Goal: Task Accomplishment & Management: Manage account settings

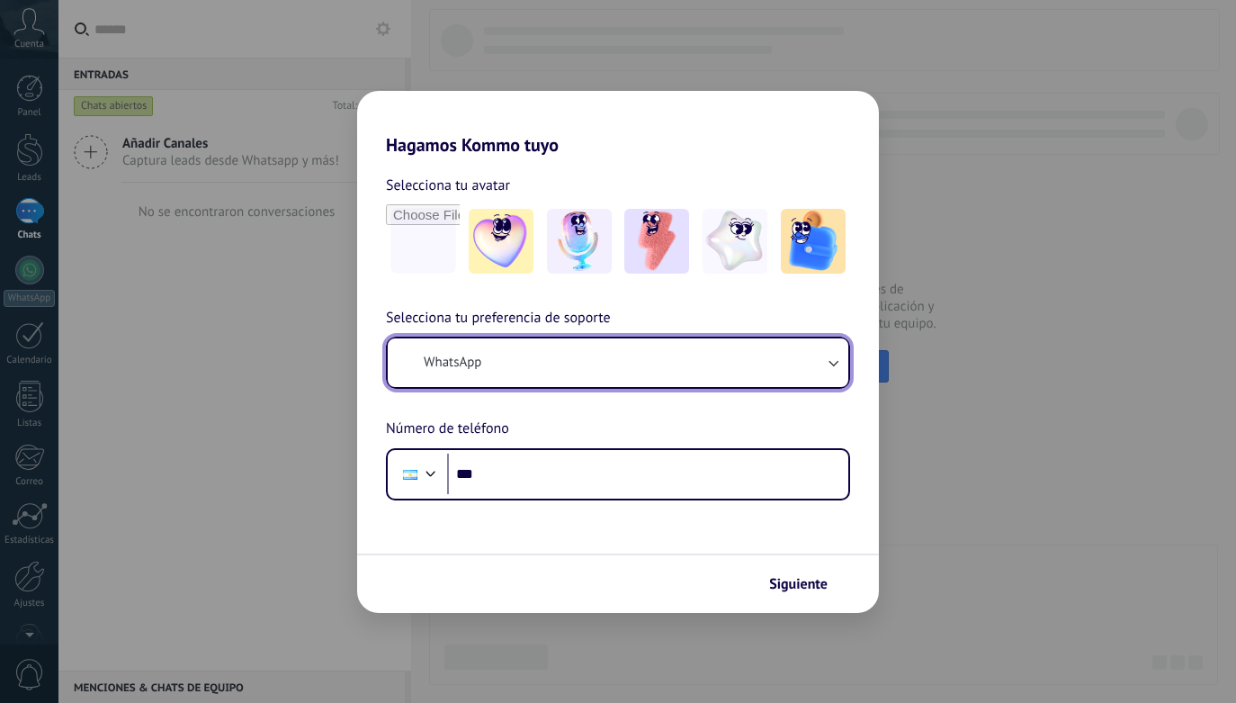
click at [667, 364] on button "WhatsApp" at bounding box center [618, 362] width 461 height 49
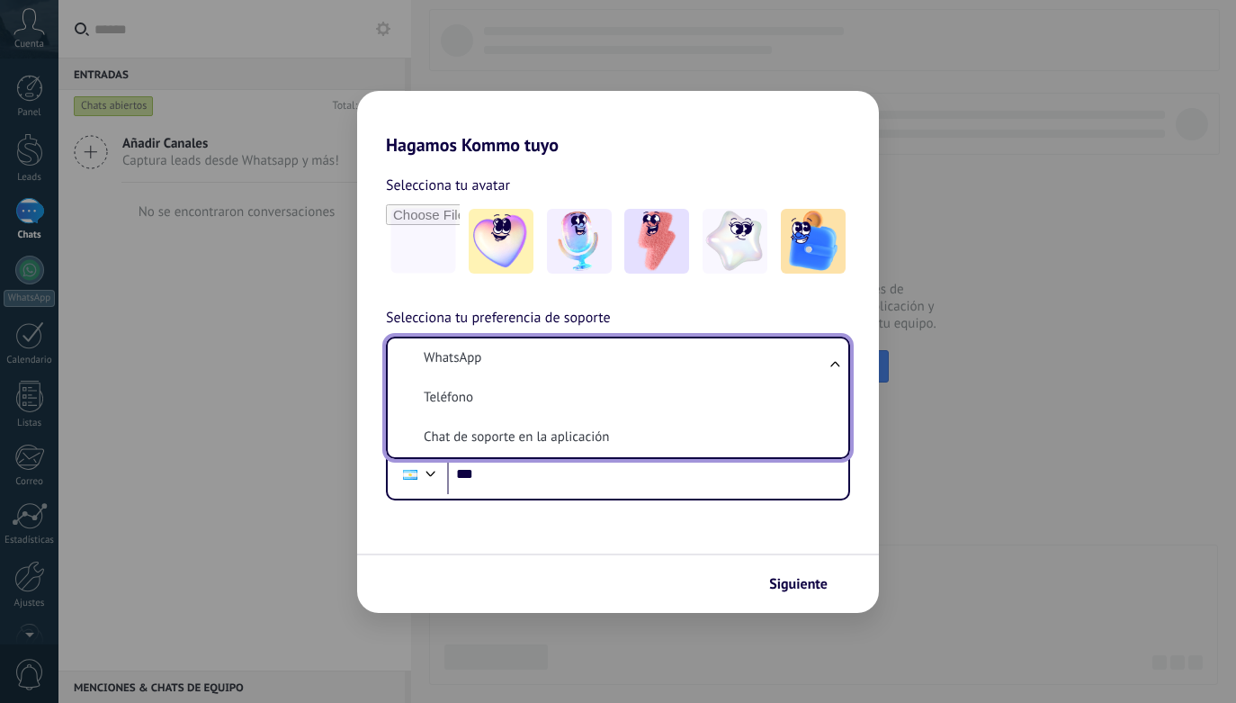
drag, startPoint x: 722, startPoint y: 415, endPoint x: 723, endPoint y: 426, distance: 10.8
click at [722, 416] on li "Teléfono" at bounding box center [614, 398] width 439 height 40
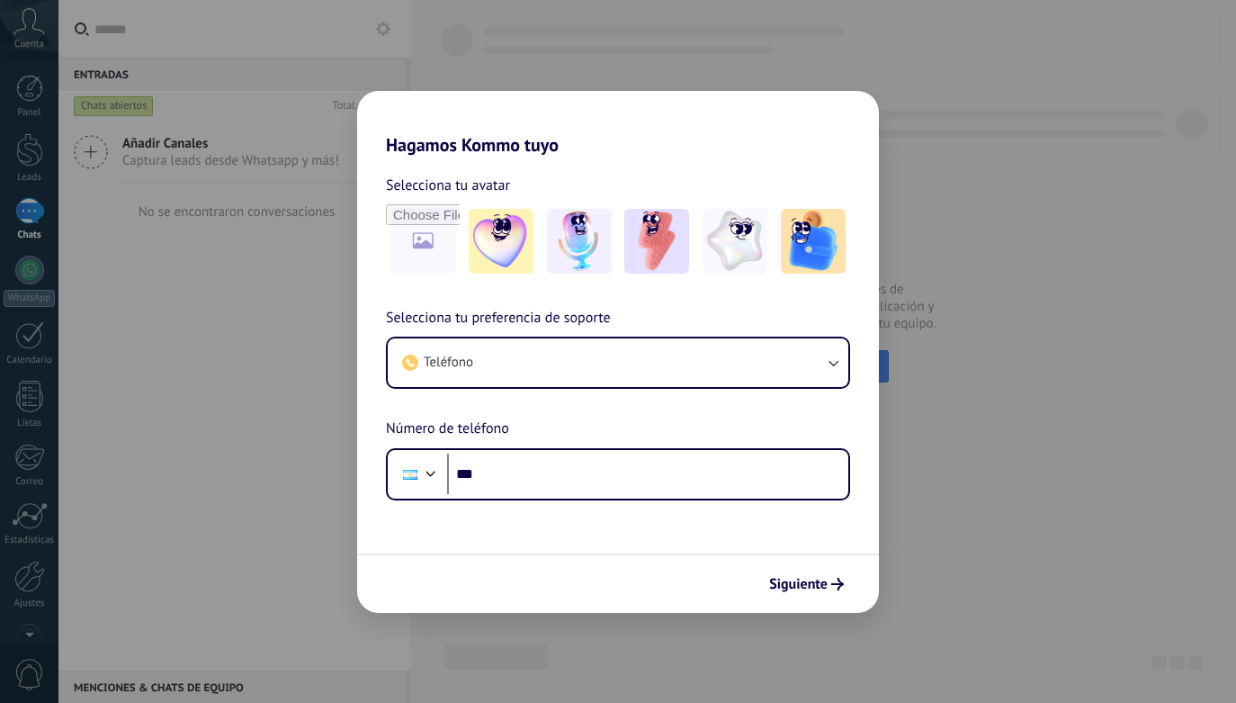
click at [740, 403] on div "Selecciona tu preferencia de soporte Teléfono Número de teléfono Phone ***" at bounding box center [618, 403] width 522 height 193
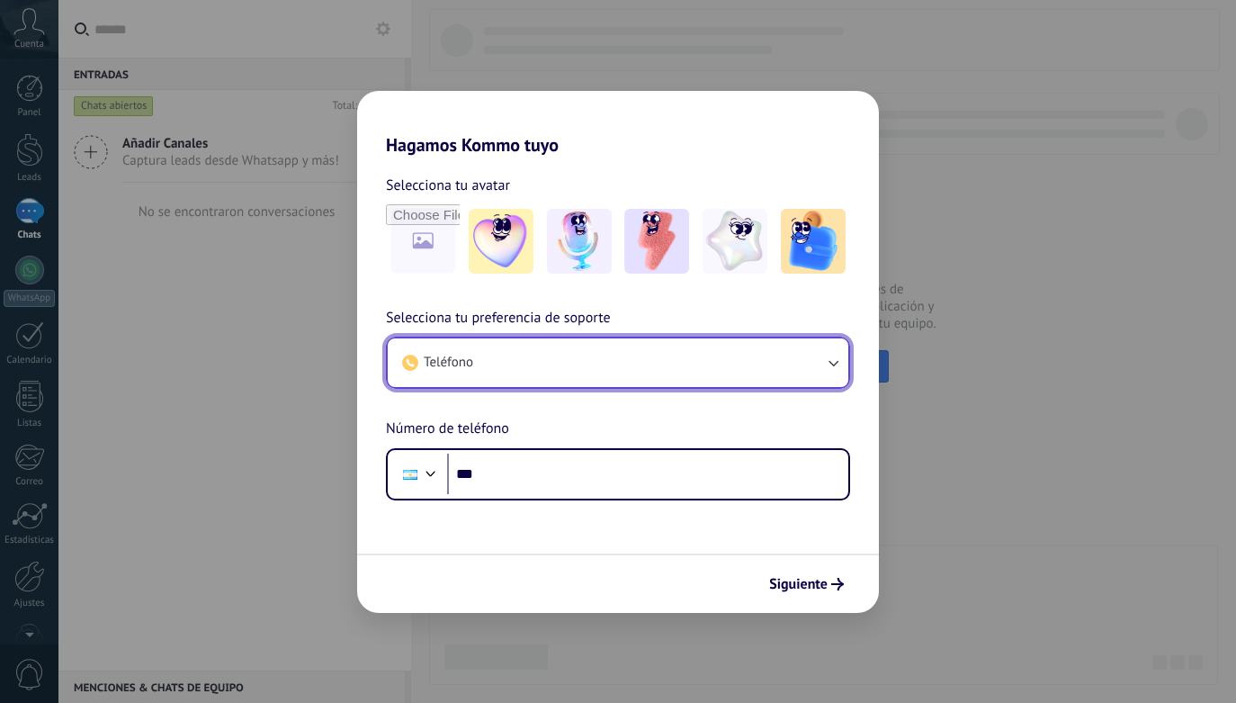
click at [751, 378] on button "Teléfono" at bounding box center [618, 362] width 461 height 49
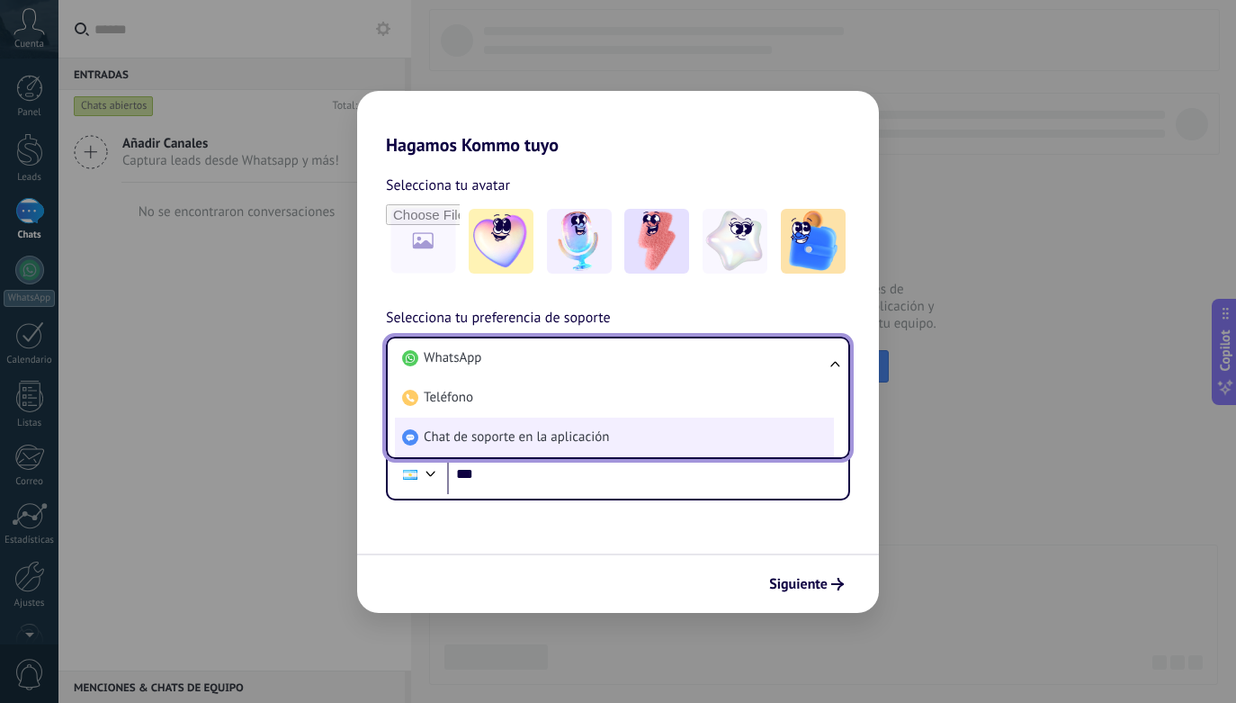
click at [743, 438] on li "Chat de soporte en la aplicación" at bounding box center [614, 438] width 439 height 40
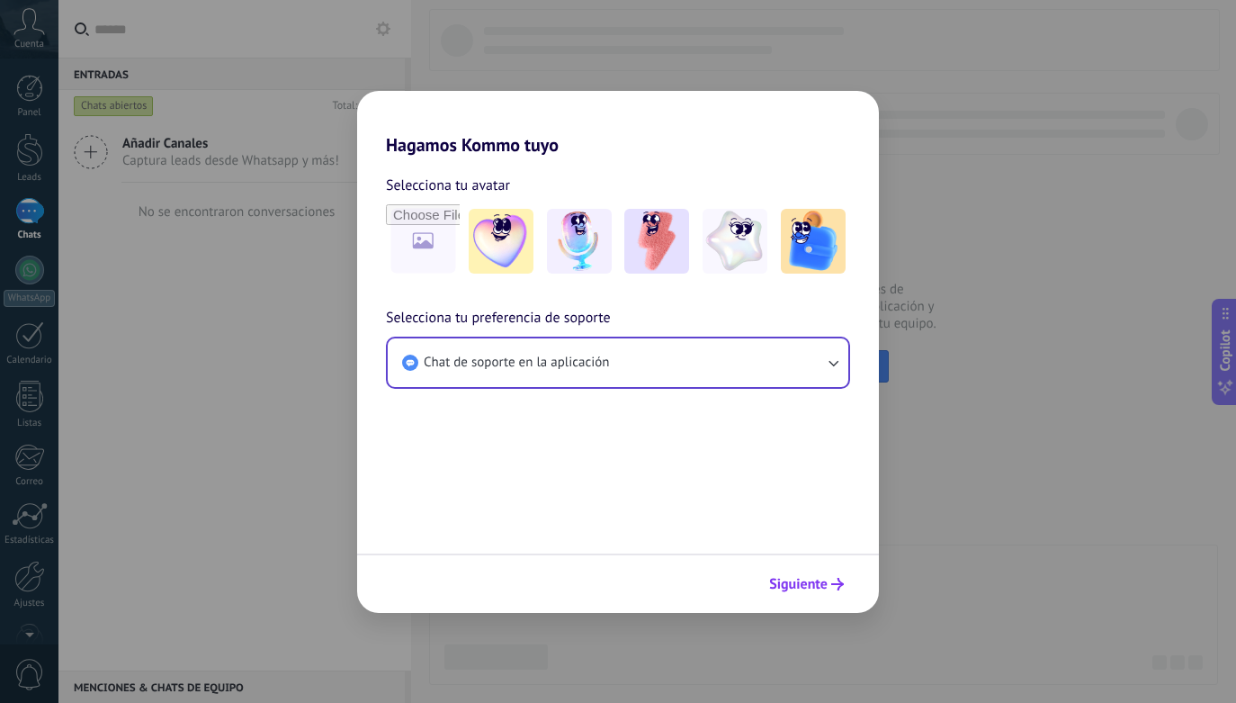
click at [787, 594] on button "Siguiente" at bounding box center [806, 584] width 91 height 31
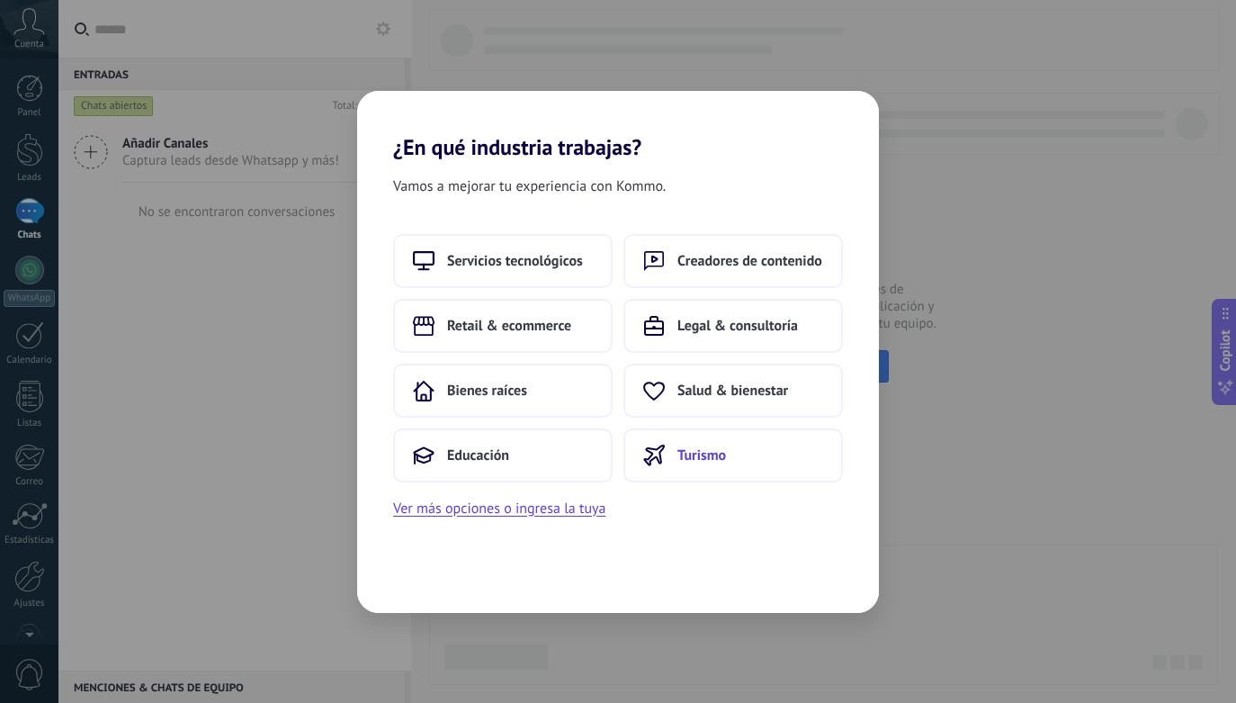
click at [755, 451] on button "Turismo" at bounding box center [734, 455] width 220 height 54
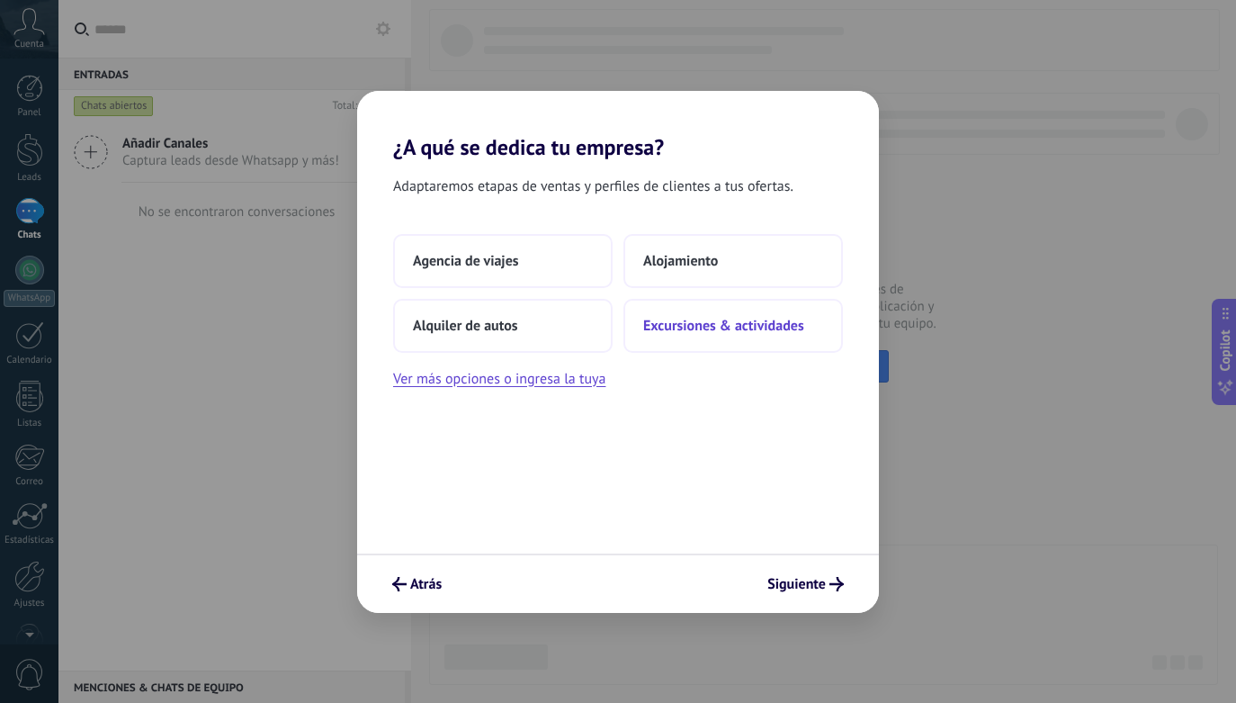
click at [708, 329] on span "Excursiones & actividades" at bounding box center [723, 326] width 161 height 18
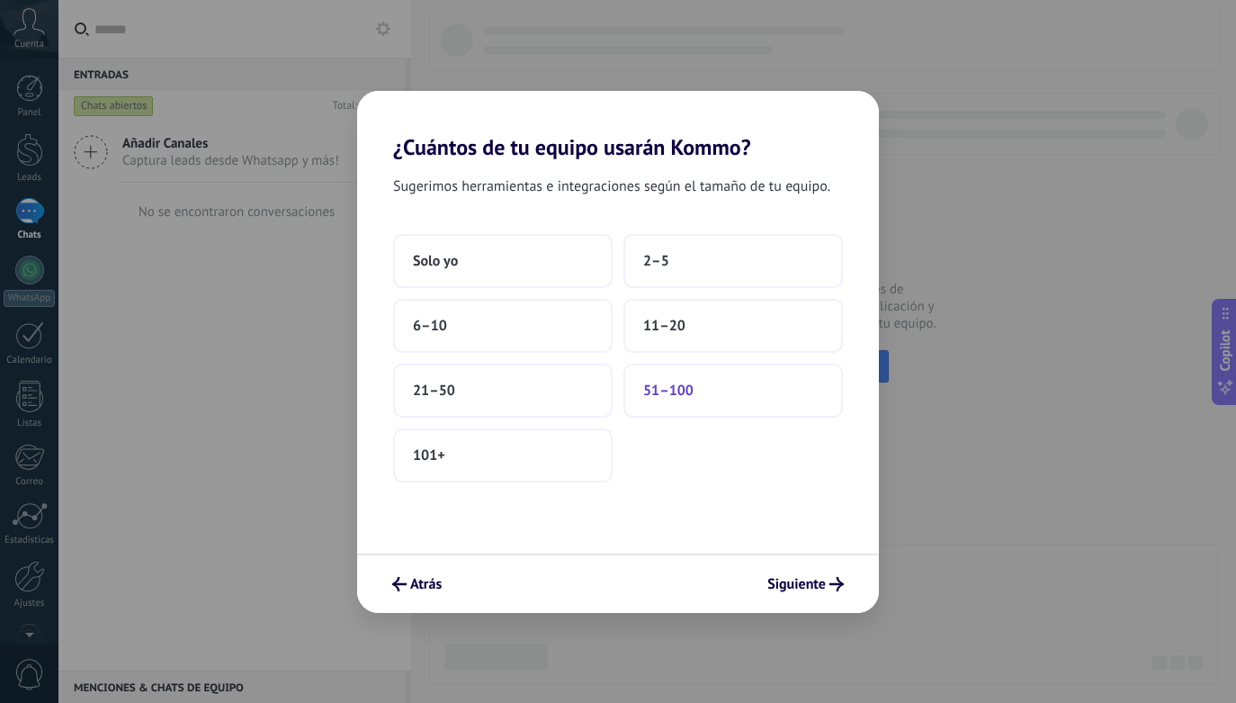
click at [702, 392] on button "51–100" at bounding box center [734, 391] width 220 height 54
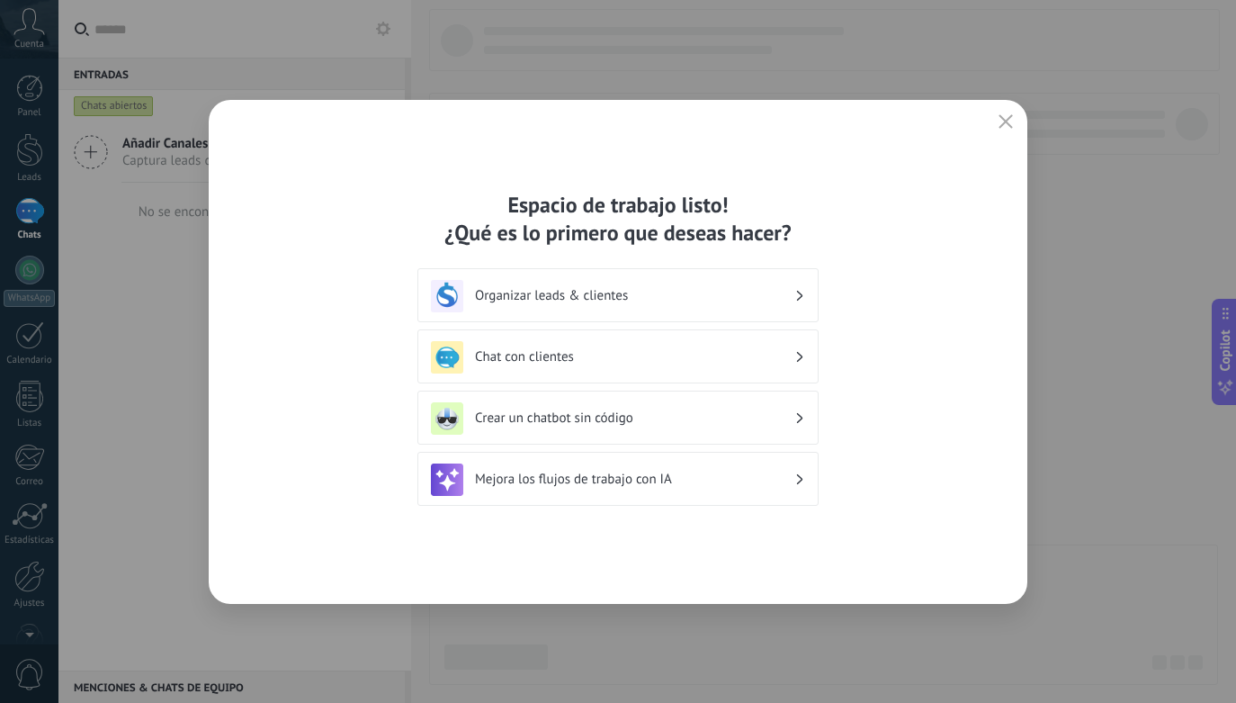
drag, startPoint x: 1012, startPoint y: 121, endPoint x: 971, endPoint y: 121, distance: 41.4
click at [1011, 121] on icon "button" at bounding box center [1006, 121] width 14 height 14
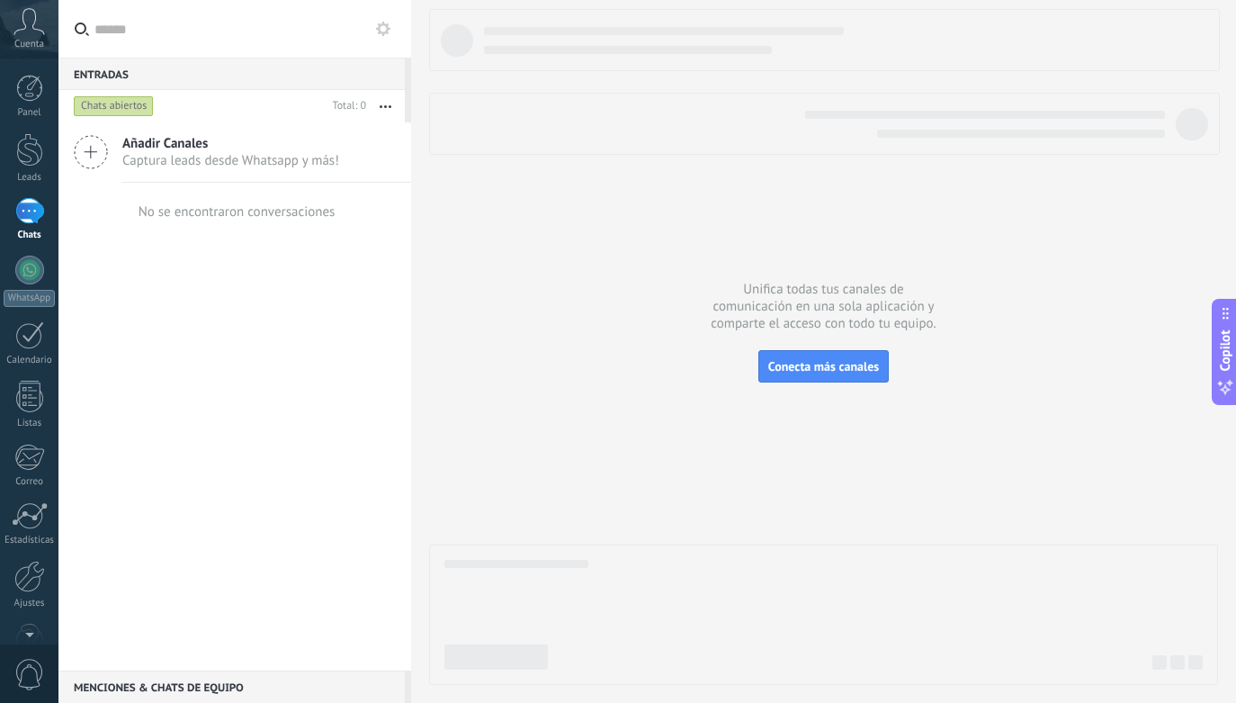
scroll to position [46, 0]
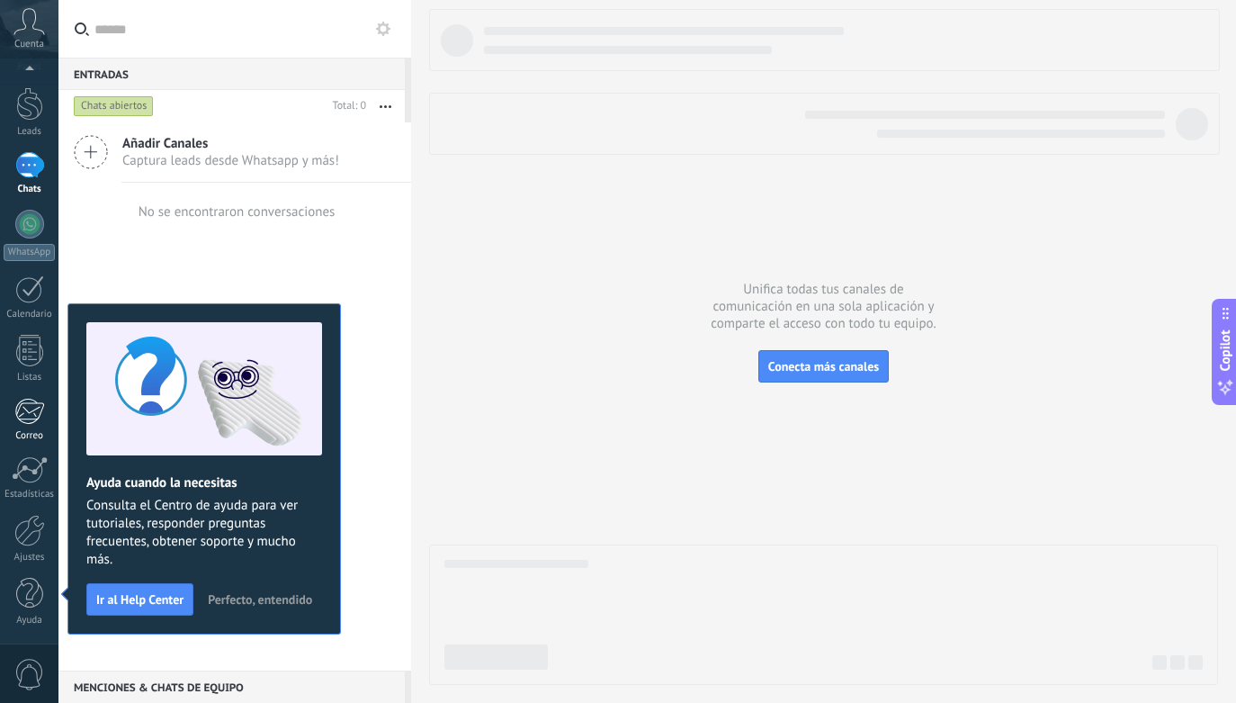
click at [31, 424] on div at bounding box center [29, 411] width 30 height 27
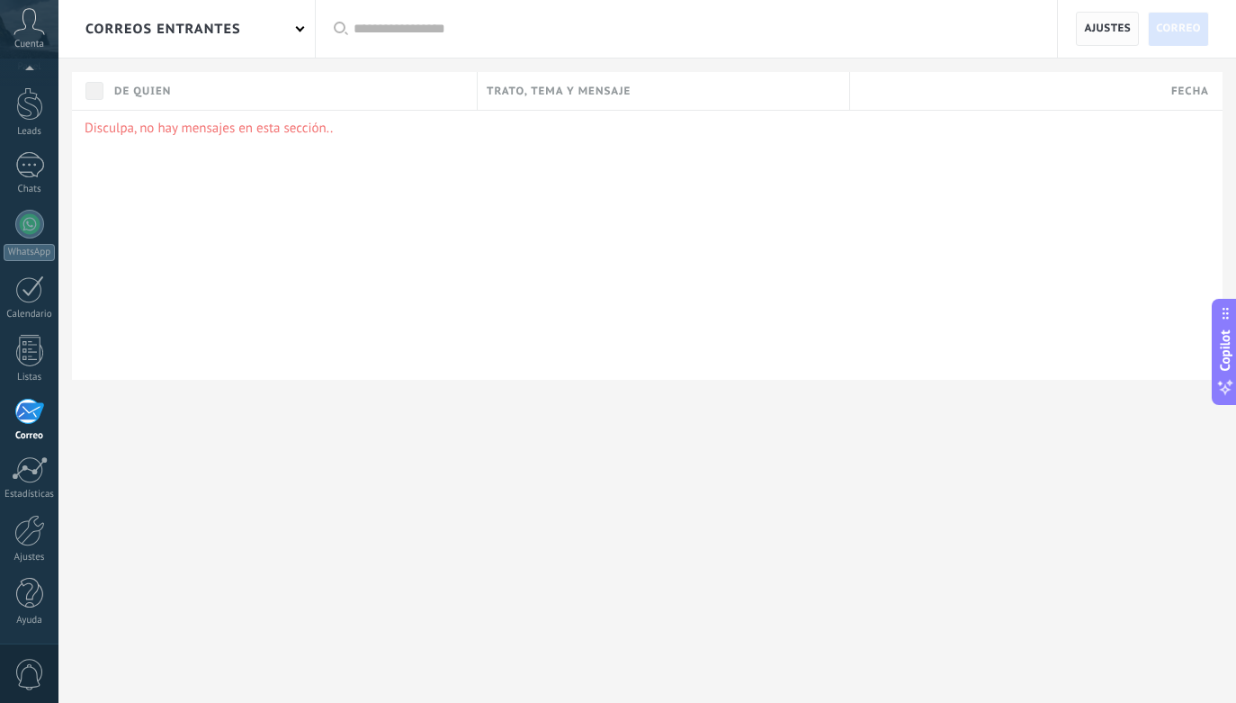
click at [1099, 29] on span "Ajustes" at bounding box center [1107, 29] width 47 height 32
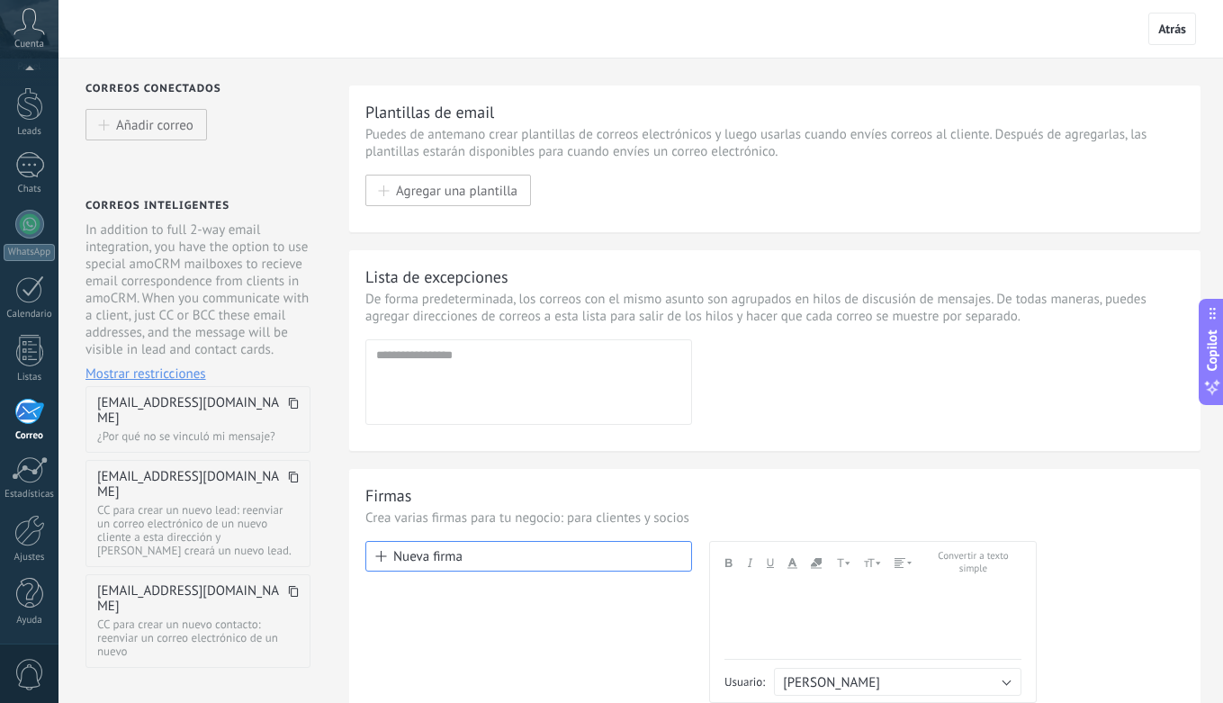
click at [288, 406] on icon at bounding box center [293, 403] width 11 height 11
click at [37, 361] on div at bounding box center [29, 350] width 27 height 31
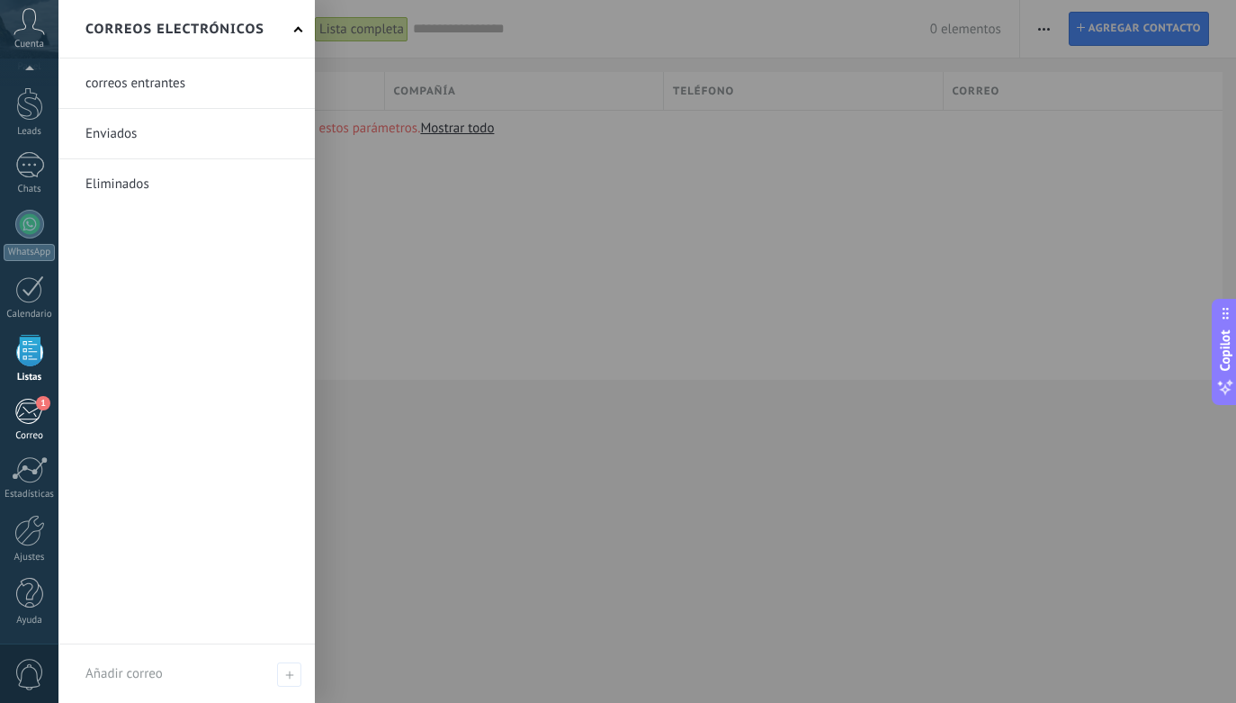
click at [40, 422] on div "1" at bounding box center [29, 411] width 30 height 27
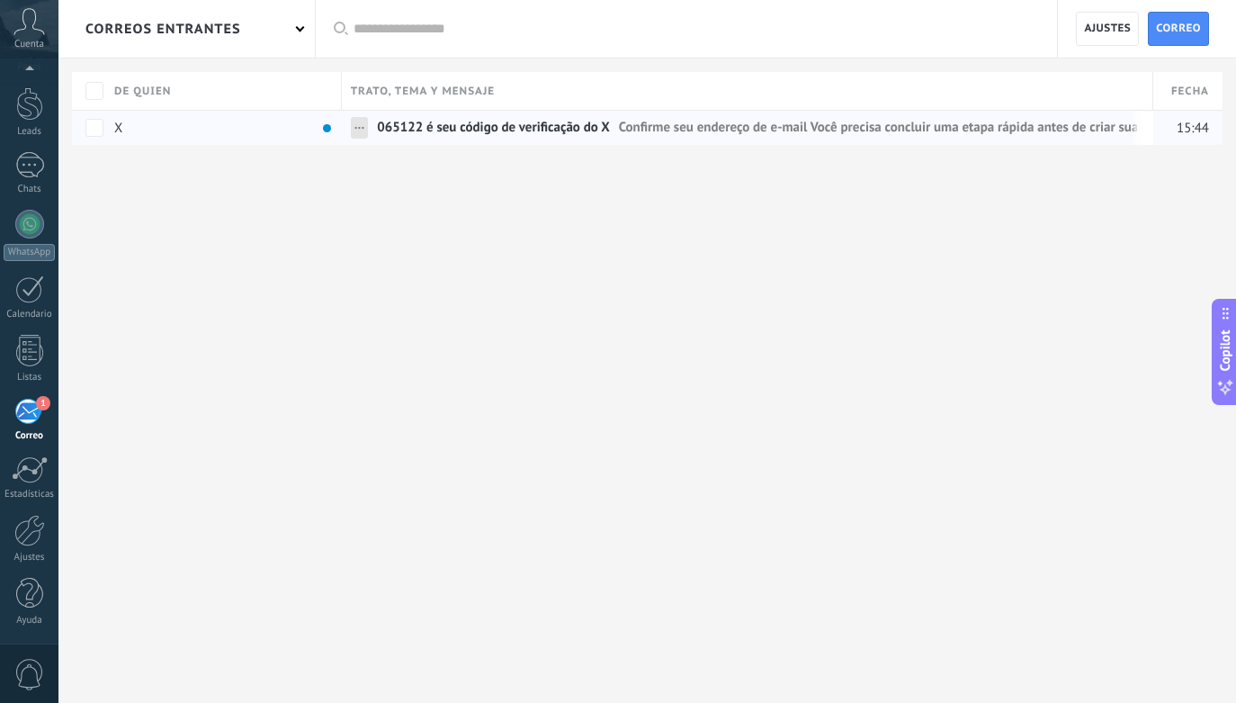
click at [491, 121] on span "065122 é seu código de verificação do X" at bounding box center [493, 132] width 233 height 26
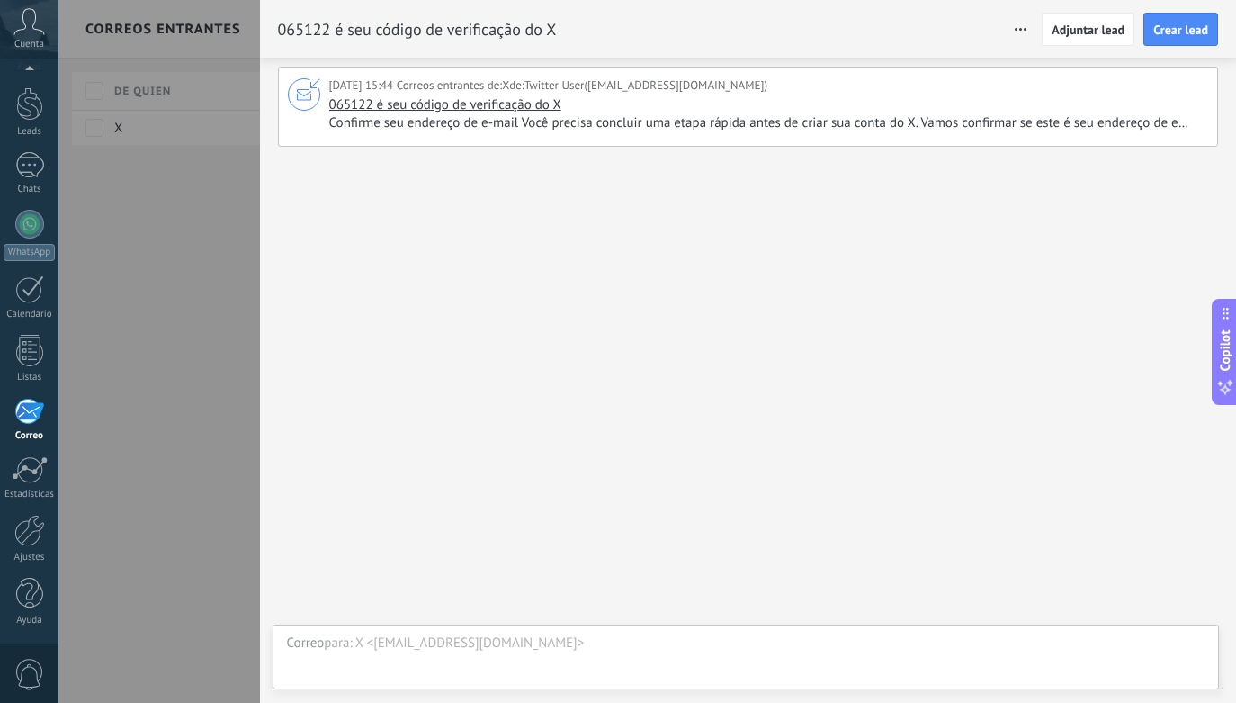
click at [626, 128] on span "Confirme seu endereço de e-mail Você precisa concluir uma etapa rápida antes de…" at bounding box center [766, 123] width 875 height 18
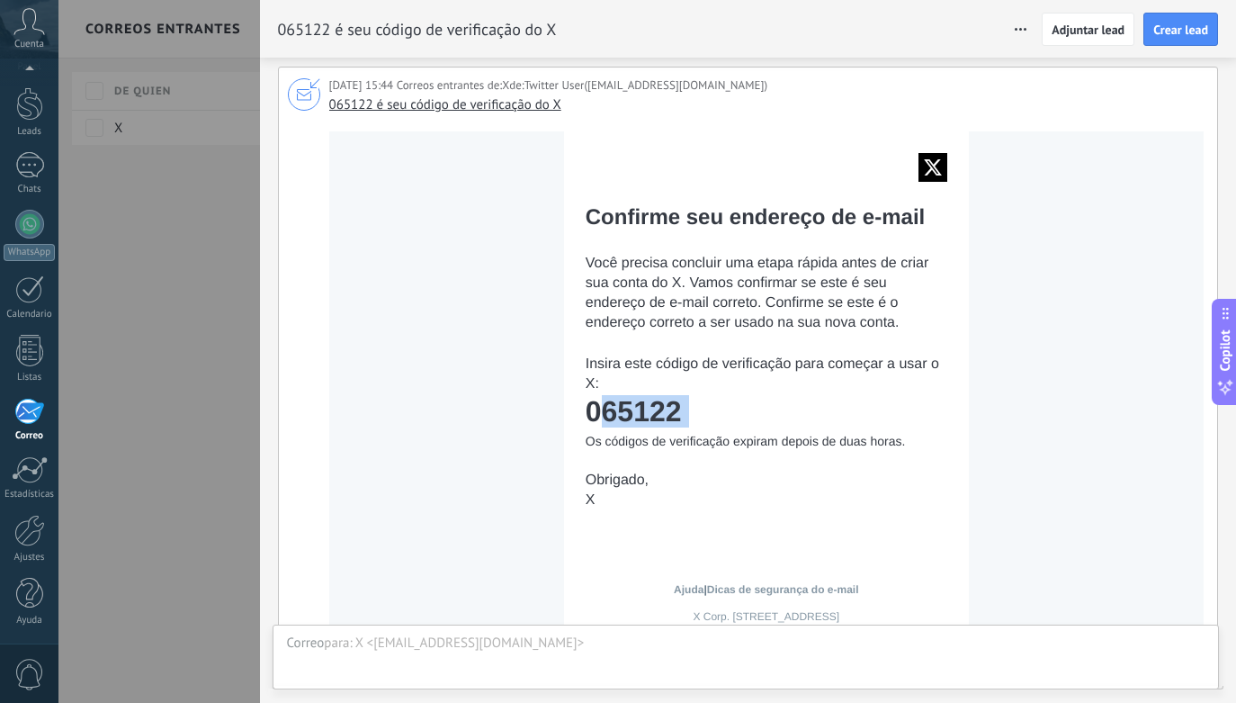
drag, startPoint x: 698, startPoint y: 427, endPoint x: 589, endPoint y: 409, distance: 111.3
click at [589, 409] on tbody "Confirme seu endereço de e-mail Você precisa concluir uma etapa rápida antes de…" at bounding box center [767, 335] width 362 height 408
copy tbody "065122"
click at [210, 393] on div at bounding box center [618, 351] width 1236 height 703
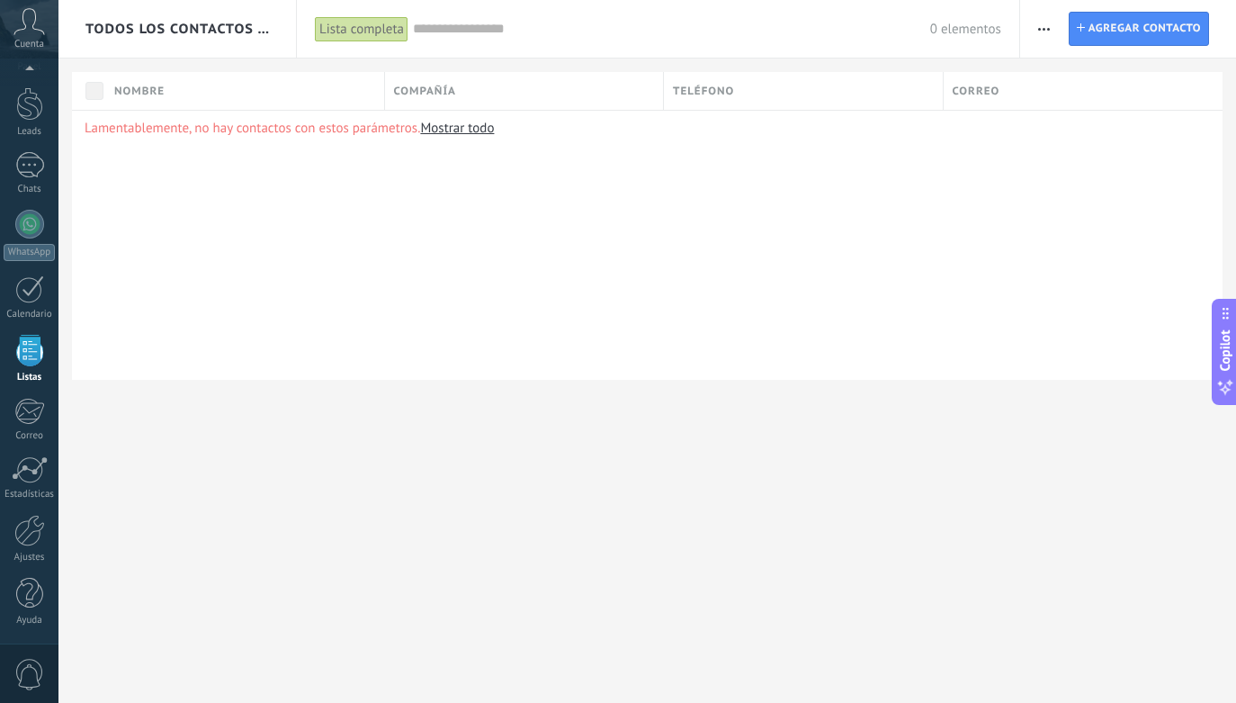
drag, startPoint x: 38, startPoint y: 416, endPoint x: 124, endPoint y: 377, distance: 94.7
click at [38, 417] on div "1" at bounding box center [29, 411] width 30 height 27
